Goal: Use online tool/utility: Use online tool/utility

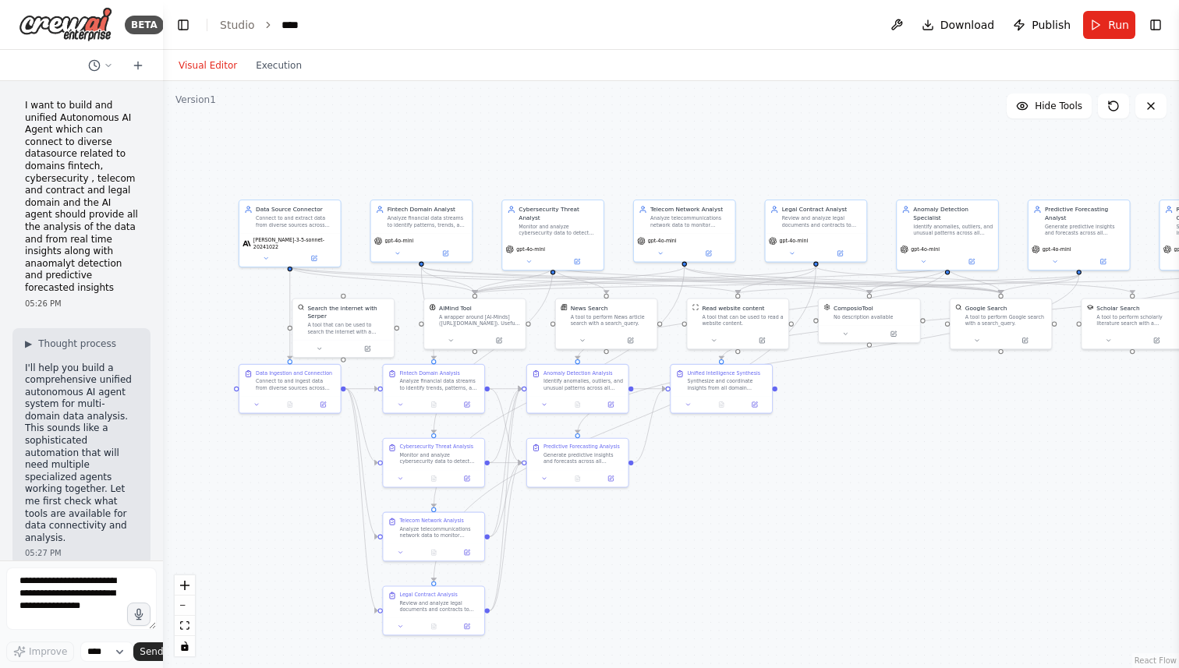
scroll to position [15864, 0]
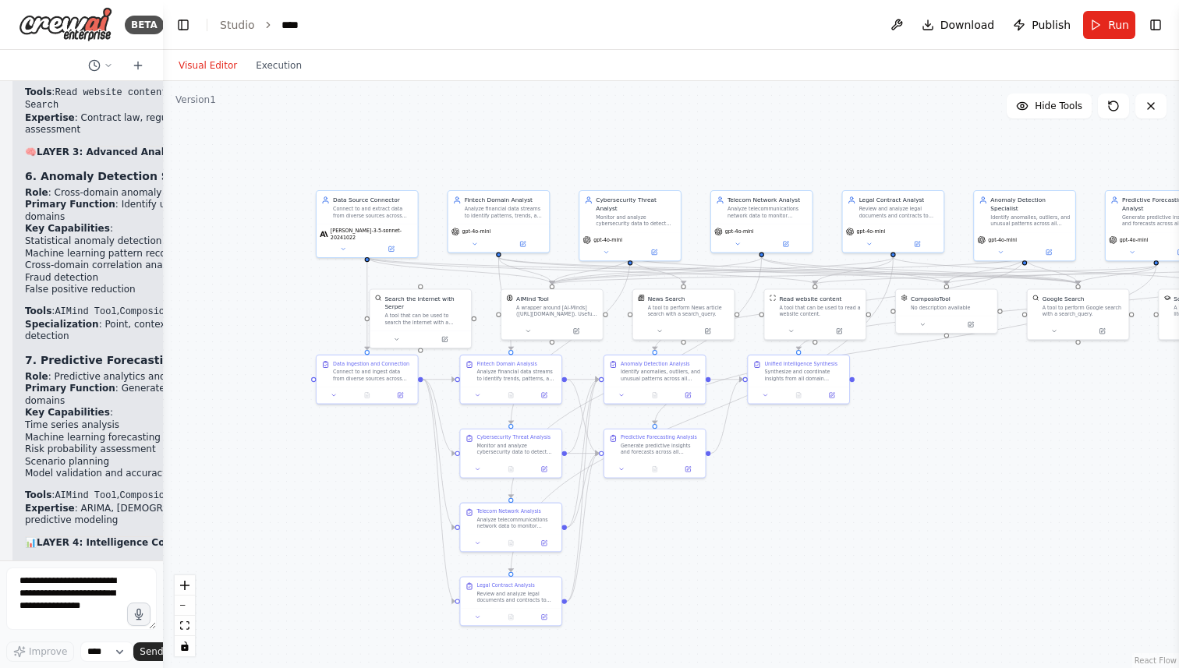
drag, startPoint x: 167, startPoint y: 243, endPoint x: 244, endPoint y: 234, distance: 77.7
click at [244, 234] on div ".deletable-edge-delete-btn { width: 20px; height: 20px; border: 0px solid #ffff…" at bounding box center [671, 374] width 1016 height 587
click at [1101, 20] on button "Run" at bounding box center [1109, 25] width 52 height 28
click at [933, 122] on div ".deletable-edge-delete-btn { width: 20px; height: 20px; border: 0px solid #ffff…" at bounding box center [671, 374] width 1016 height 587
click at [65, 603] on textarea "To enrich screen reader interactions, please activate Accessibility in Grammarl…" at bounding box center [81, 598] width 150 height 62
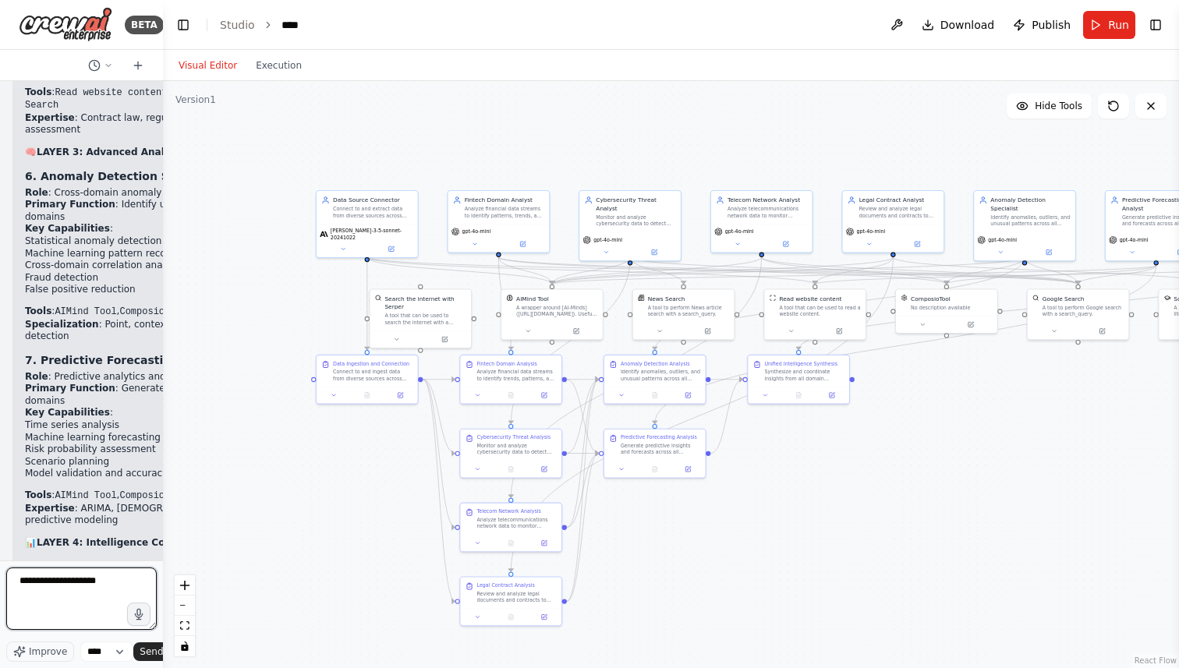
type textarea "**********"
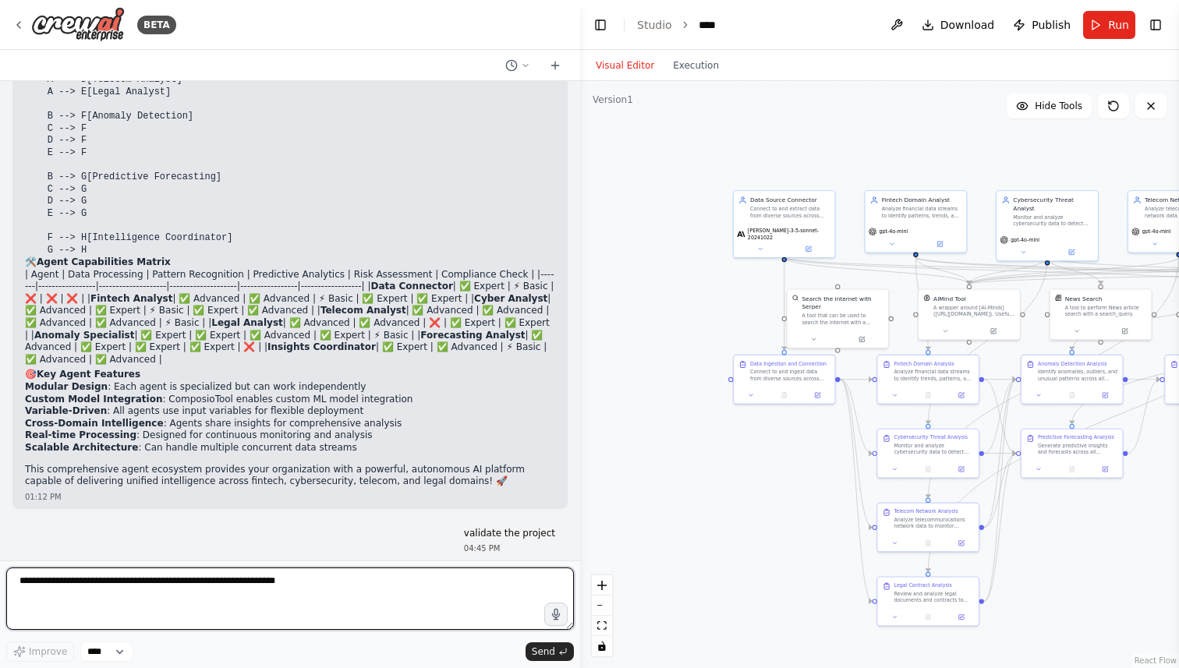
scroll to position [10790, 0]
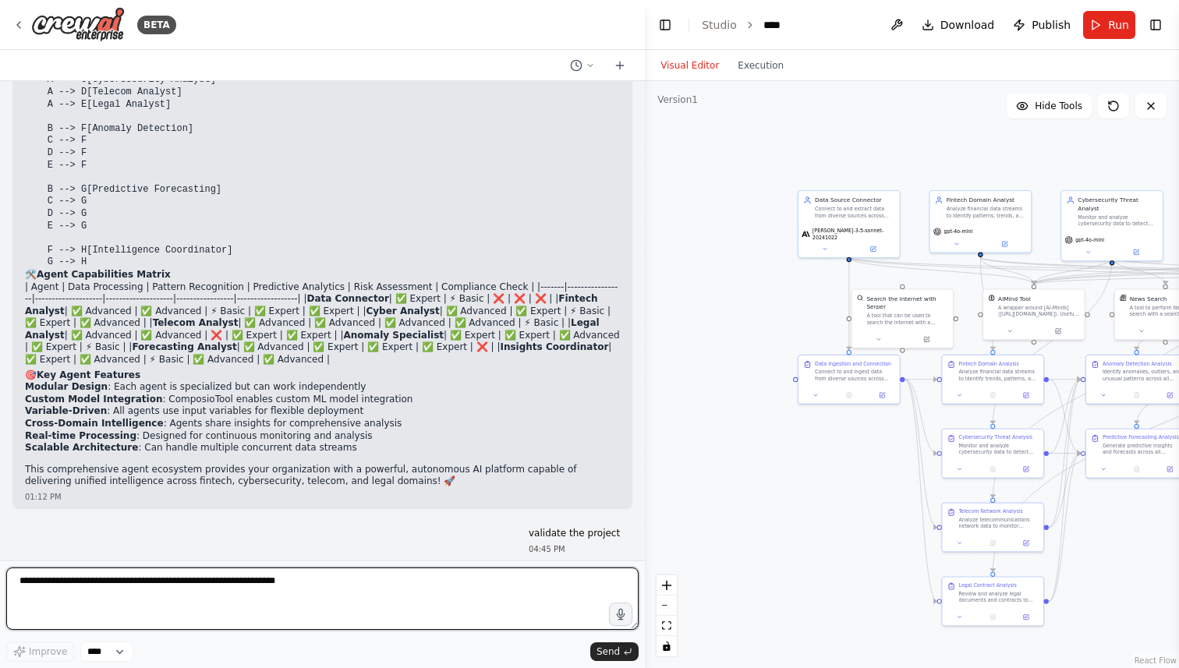
drag, startPoint x: 157, startPoint y: 425, endPoint x: 651, endPoint y: 500, distance: 499.8
click at [651, 500] on div "BETA I want to build and unified Autonomous AI Agent which can connect to diver…" at bounding box center [589, 334] width 1179 height 668
click at [359, 585] on textarea "To enrich screen reader interactions, please activate Accessibility in Grammarl…" at bounding box center [322, 598] width 633 height 62
type textarea "*"
type textarea "**********"
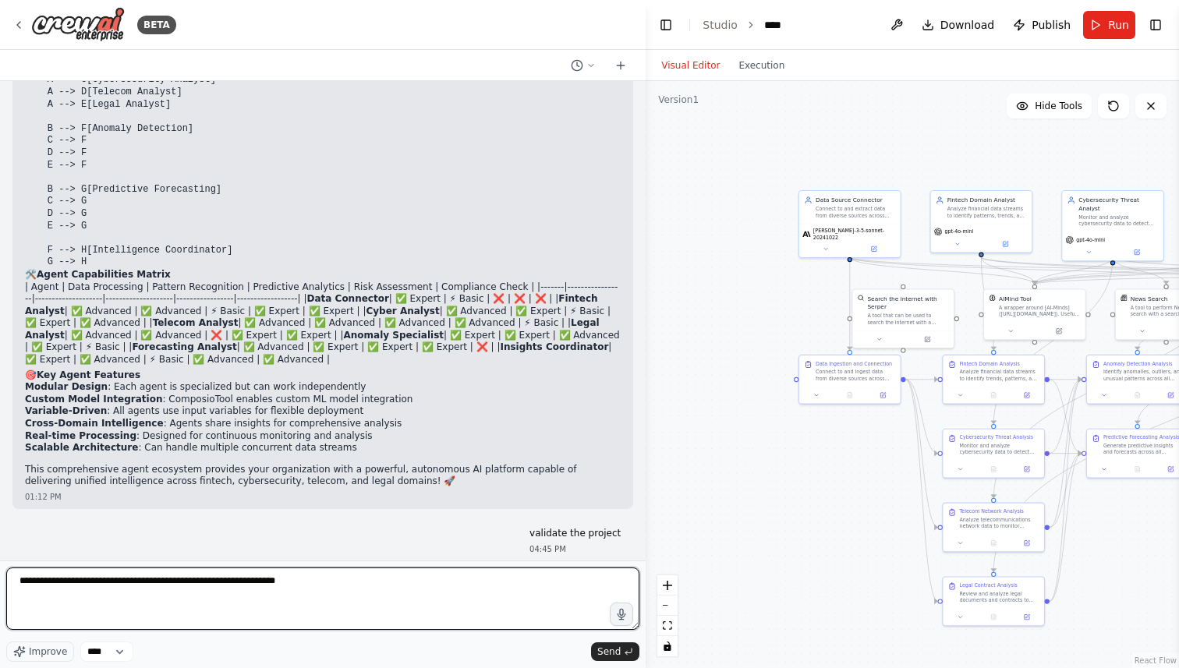
scroll to position [10842, 0]
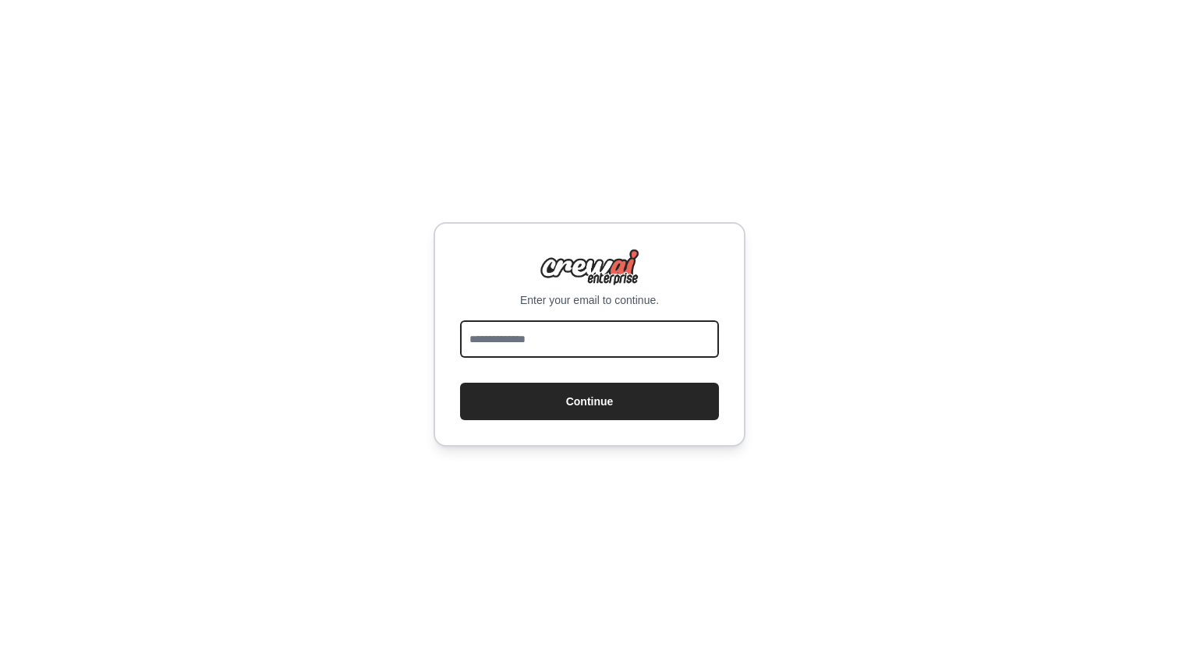
click at [521, 336] on input "email" at bounding box center [589, 338] width 259 height 37
type input "**********"
click at [460, 383] on button "Continue" at bounding box center [589, 401] width 259 height 37
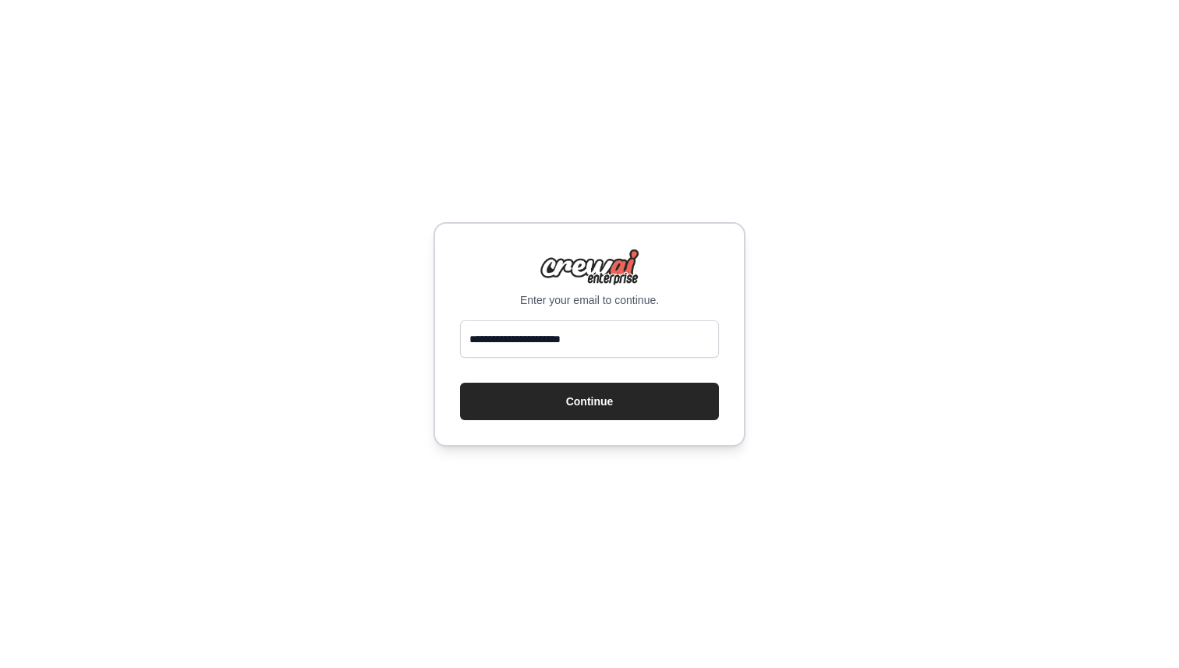
click at [405, 272] on div "**********" at bounding box center [589, 334] width 1179 height 668
click at [612, 394] on button "Continue" at bounding box center [589, 401] width 259 height 37
click at [590, 400] on button "Continue" at bounding box center [589, 401] width 259 height 37
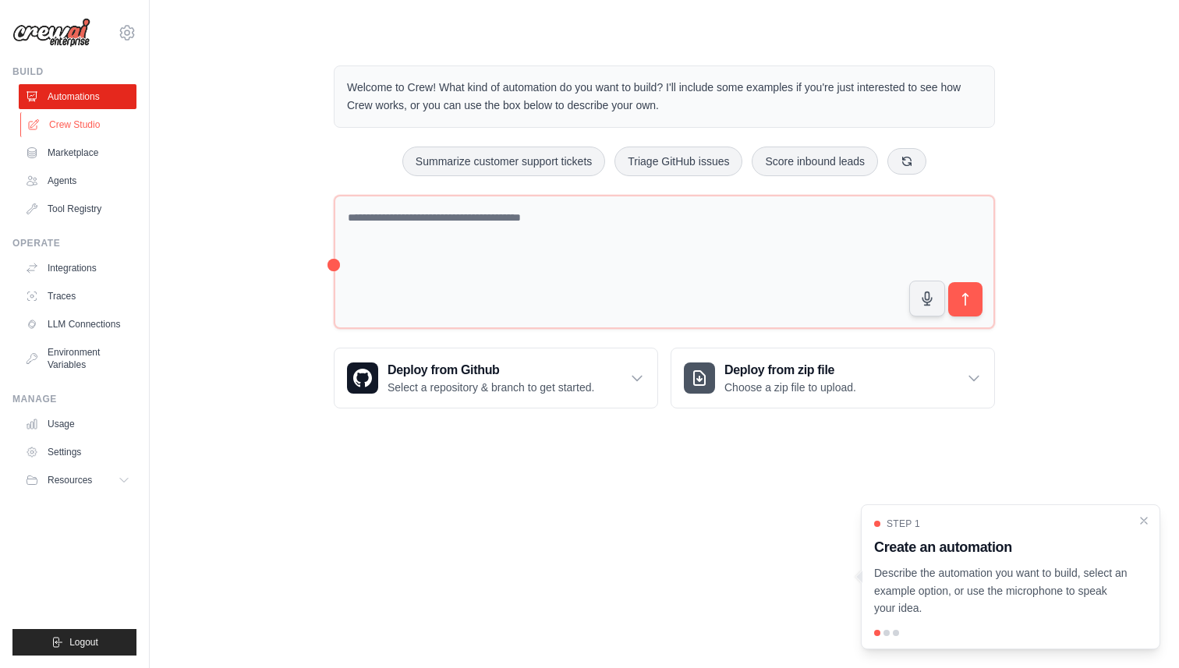
click at [96, 118] on link "Crew Studio" at bounding box center [79, 124] width 118 height 25
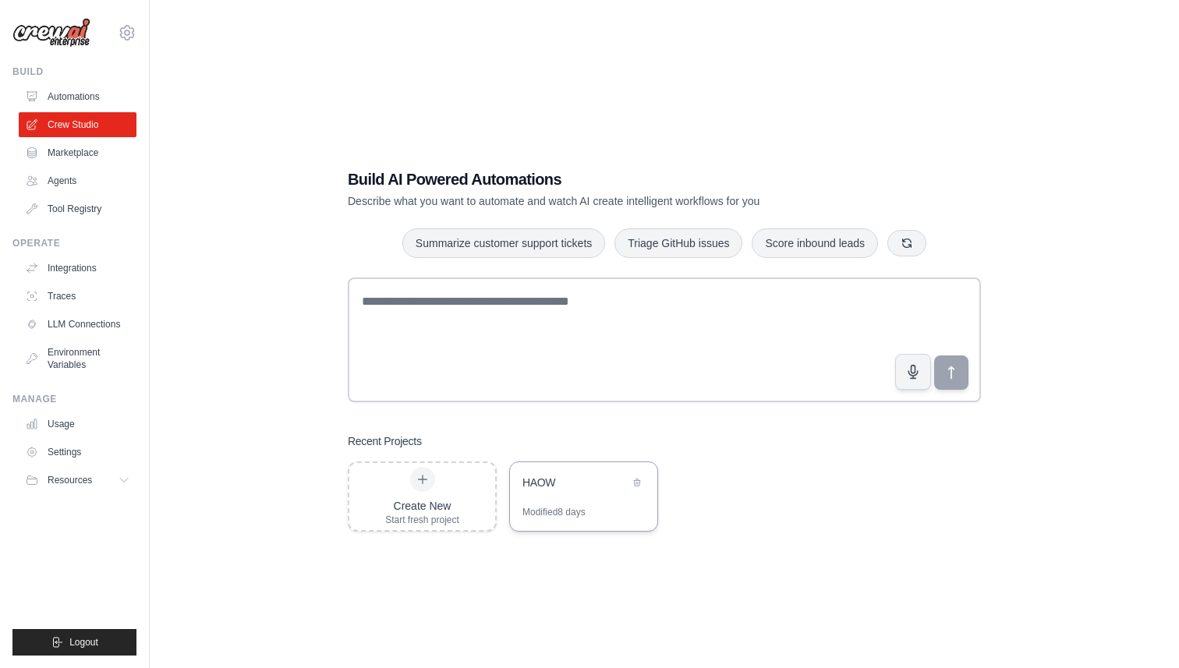
click at [544, 500] on div "HAOW" at bounding box center [583, 484] width 147 height 44
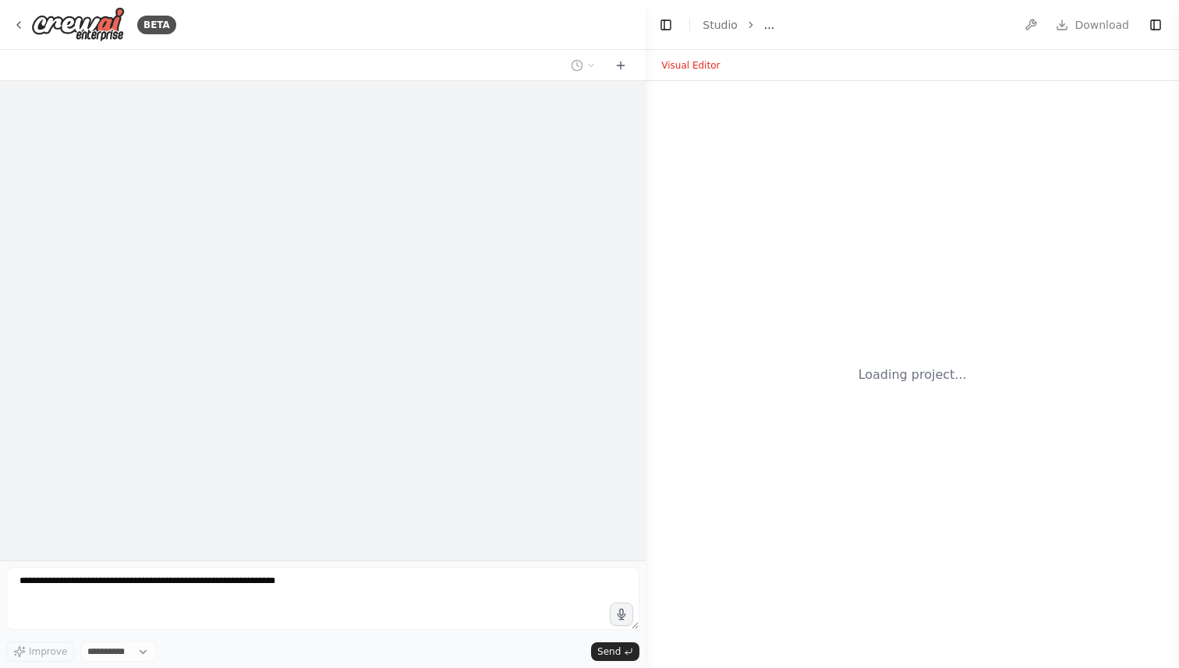
select select "****"
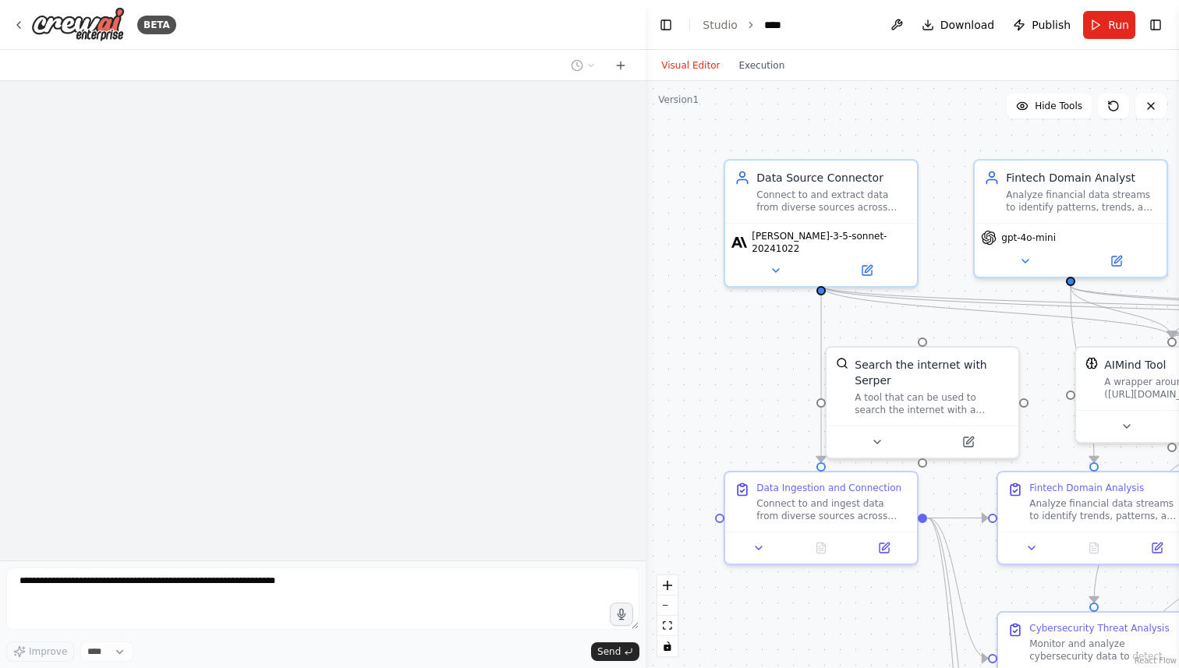
scroll to position [10738, 0]
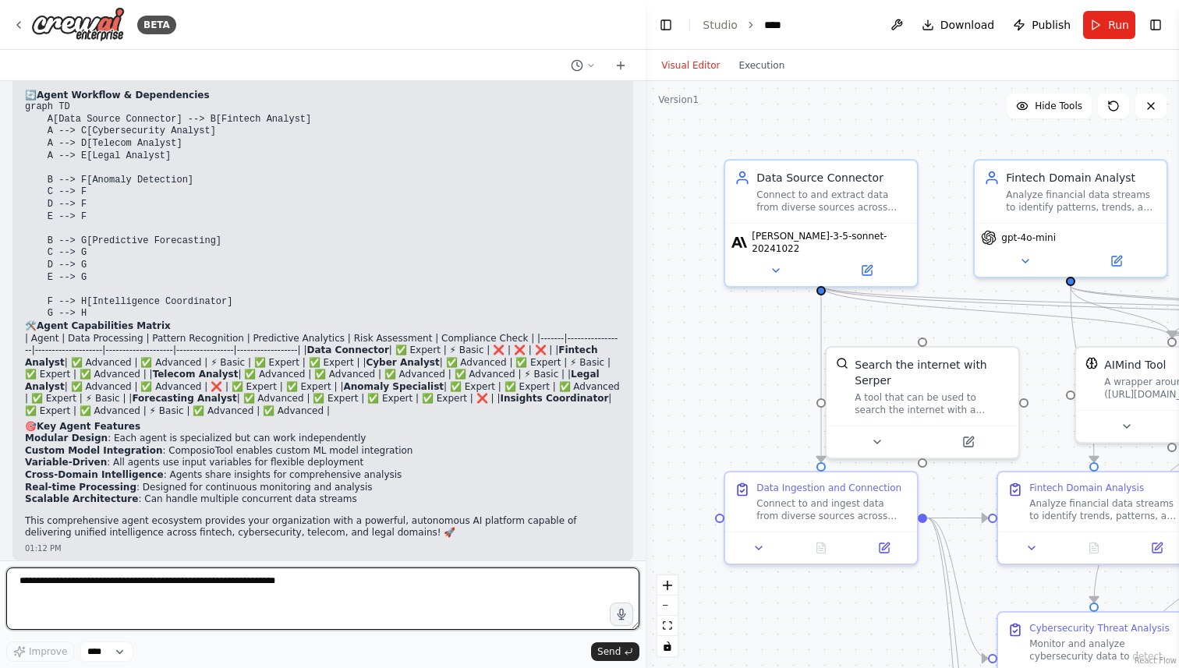
click at [292, 604] on textarea at bounding box center [322, 598] width 633 height 62
type textarea "**********"
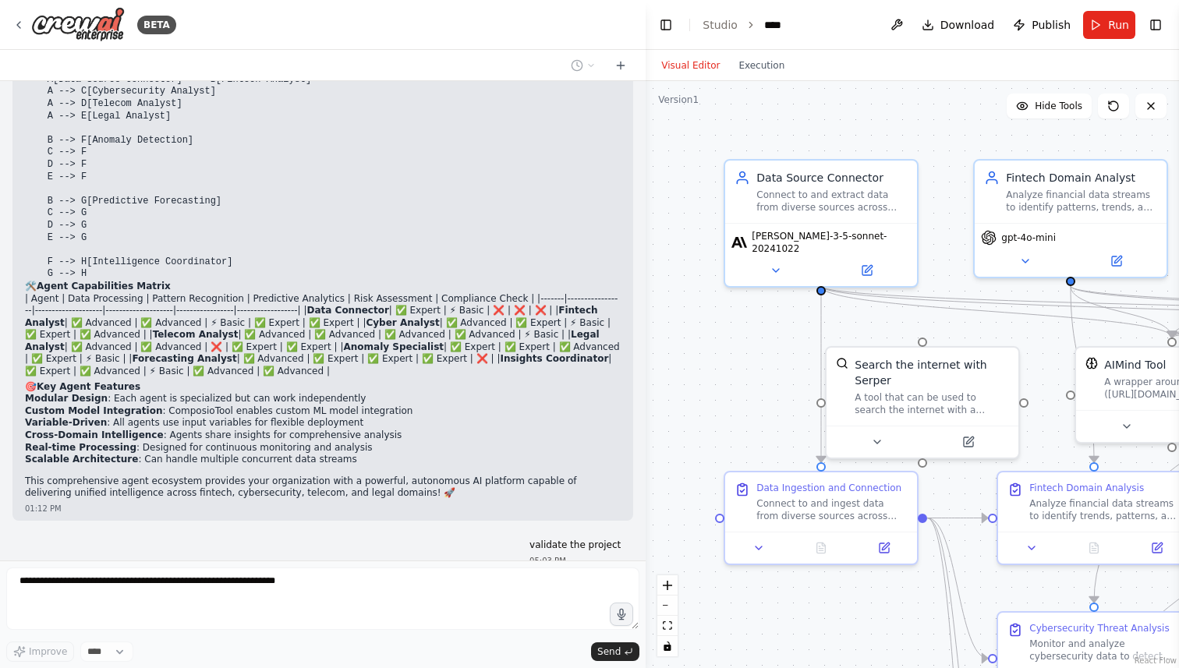
scroll to position [10830, 0]
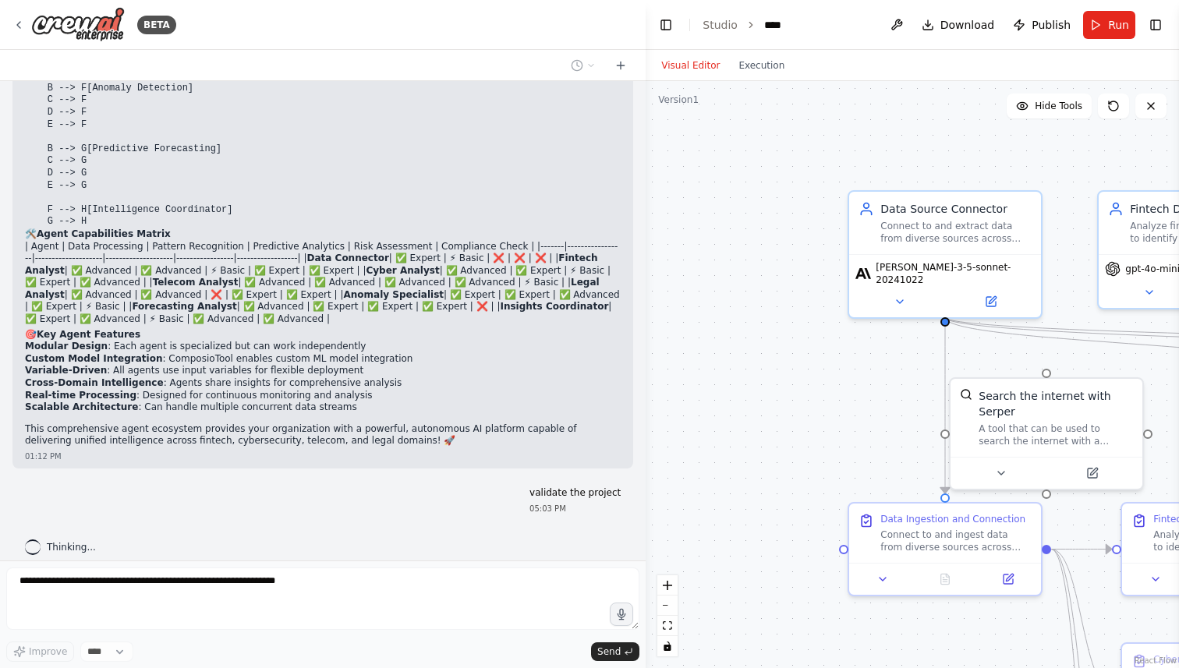
drag, startPoint x: 652, startPoint y: 288, endPoint x: 775, endPoint y: 319, distance: 127.0
click at [775, 319] on div ".deletable-edge-delete-btn { width: 20px; height: 20px; border: 0px solid #ffff…" at bounding box center [911, 374] width 533 height 587
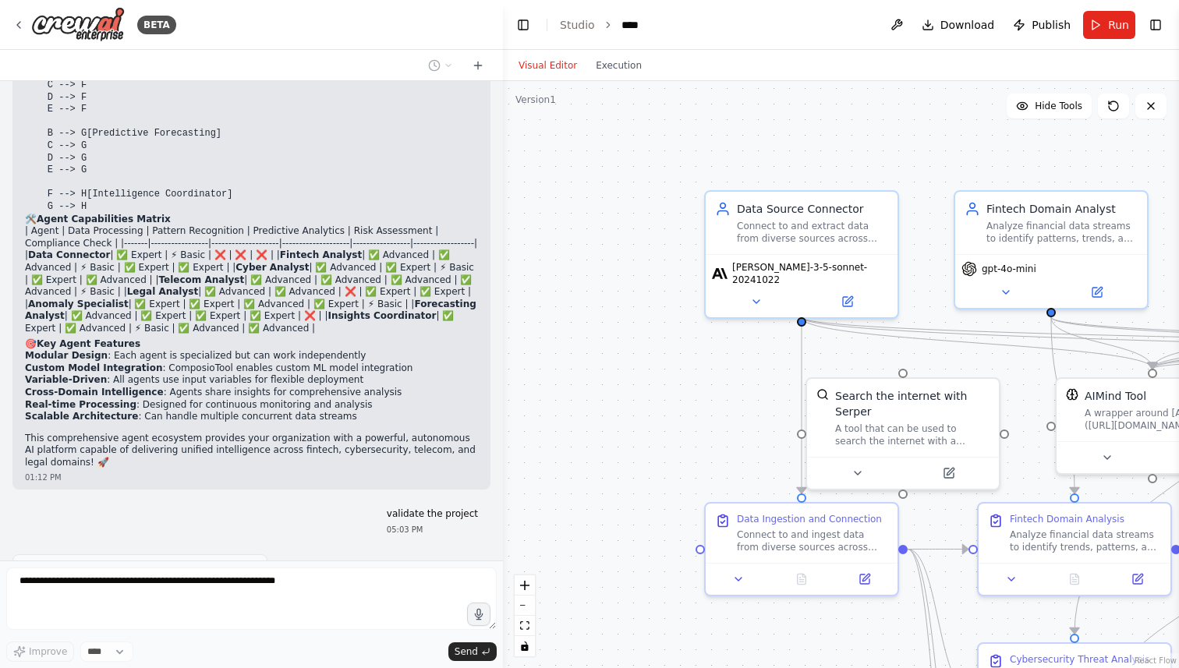
scroll to position [11089, 0]
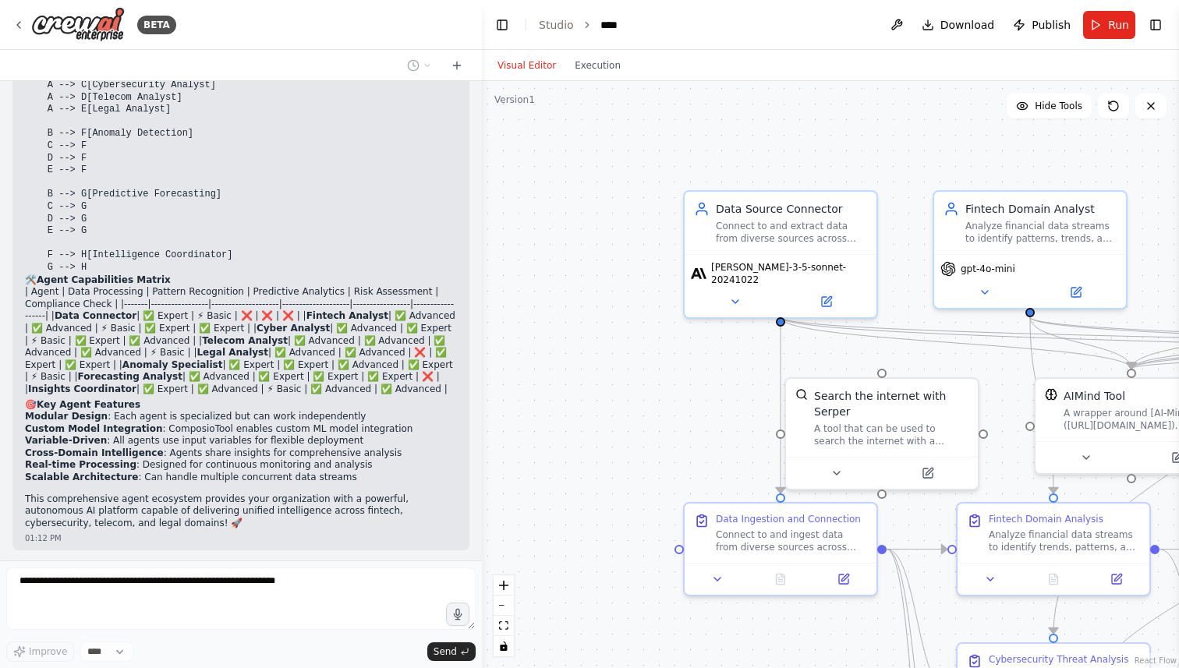
drag, startPoint x: 642, startPoint y: 260, endPoint x: 482, endPoint y: 251, distance: 160.0
click at [482, 251] on div "BETA I want to build and unified Autonomous AI Agent which can connect to diver…" at bounding box center [589, 334] width 1179 height 668
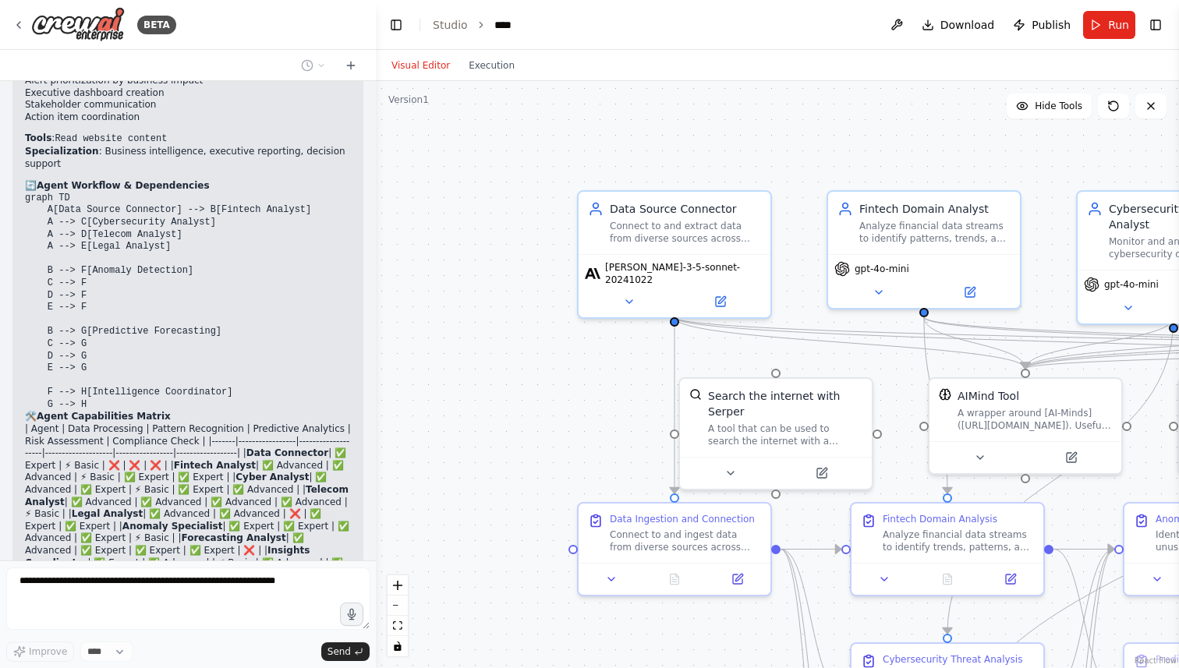
scroll to position [11784, 0]
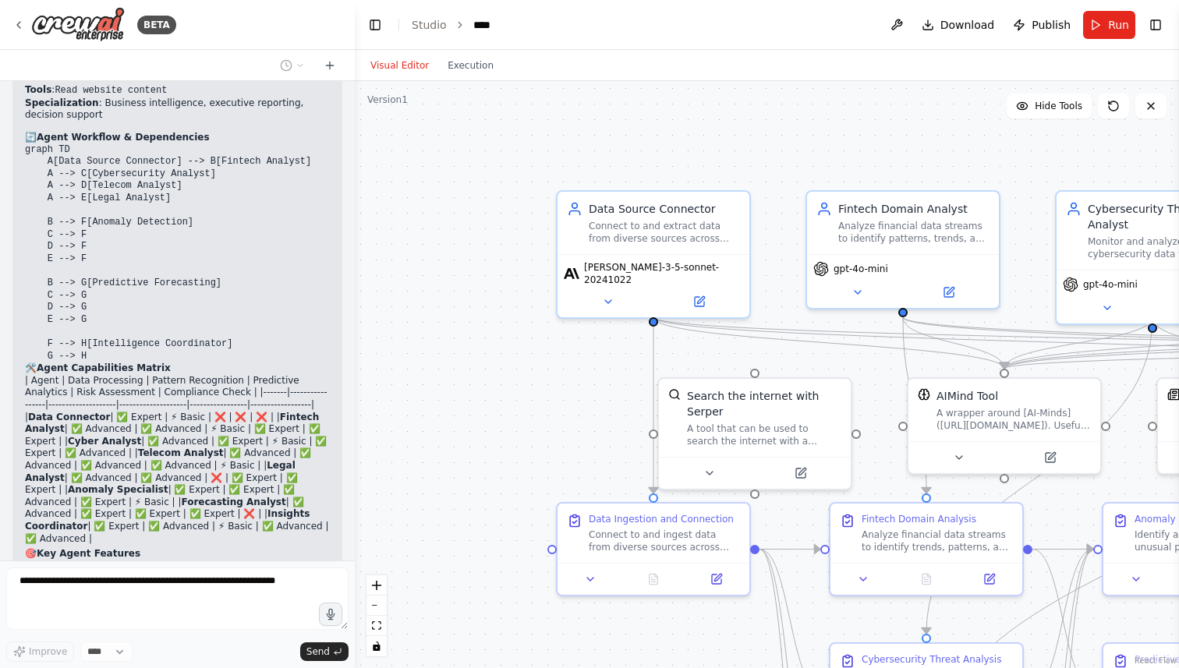
drag, startPoint x: 476, startPoint y: 251, endPoint x: 355, endPoint y: 249, distance: 121.6
click at [355, 249] on div "BETA I want to build and unified Autonomous AI Agent which can connect to diver…" at bounding box center [589, 334] width 1179 height 668
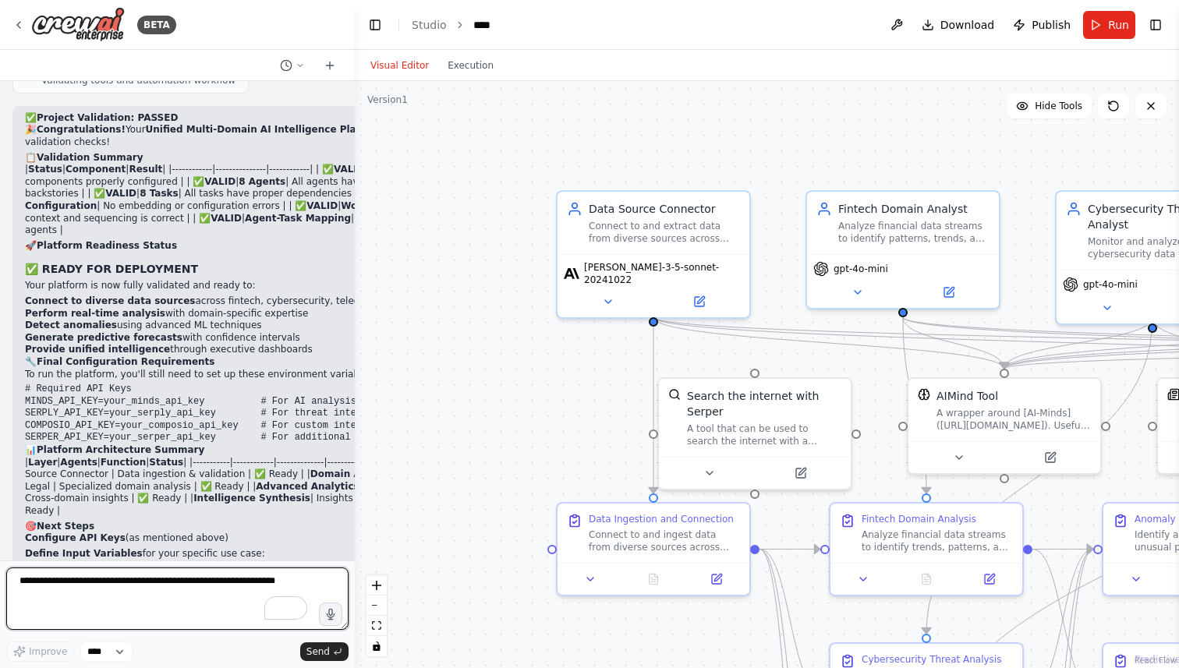
scroll to position [12579, 0]
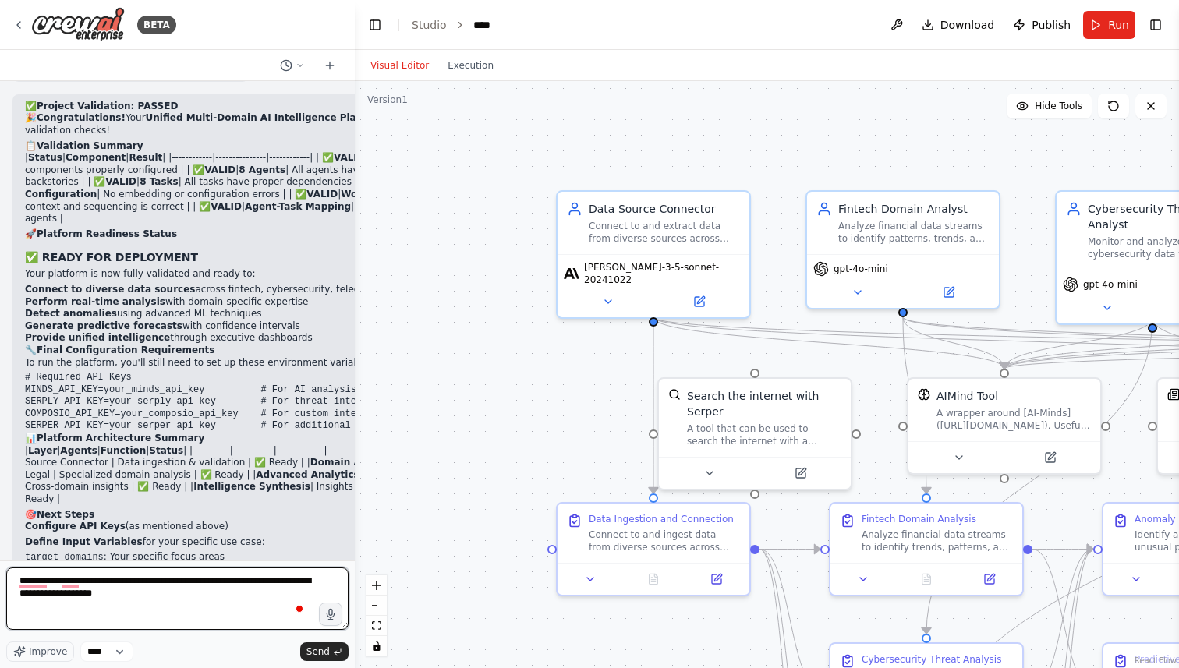
type textarea "**********"
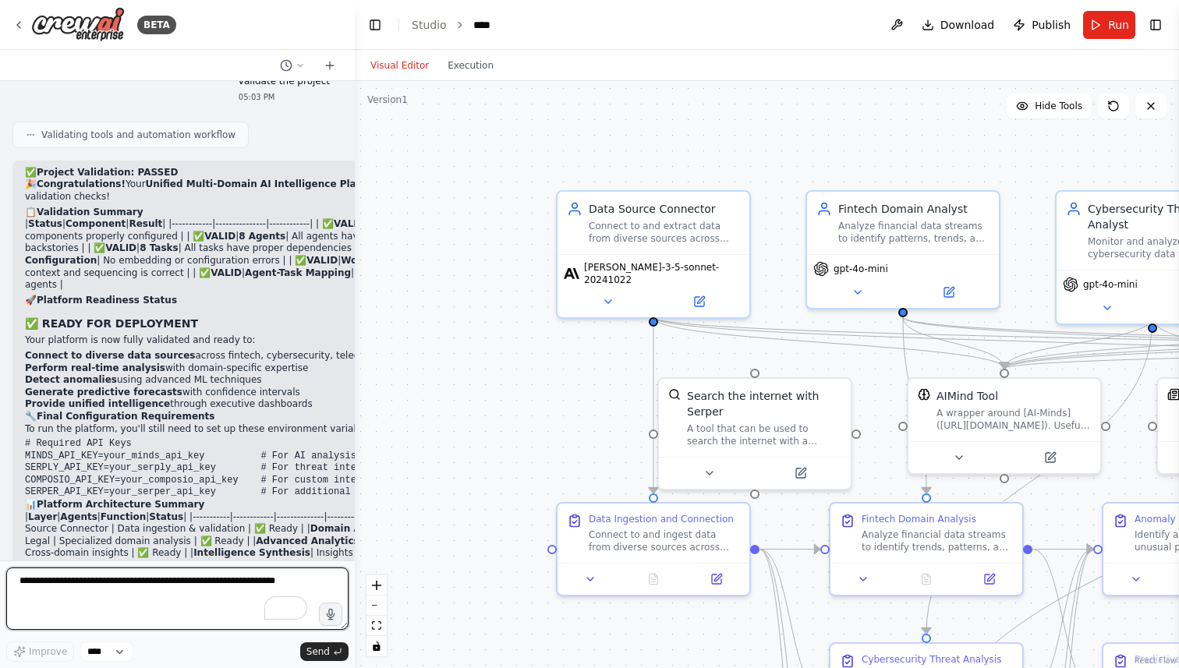
scroll to position [12509, 0]
